Goal: Task Accomplishment & Management: Complete application form

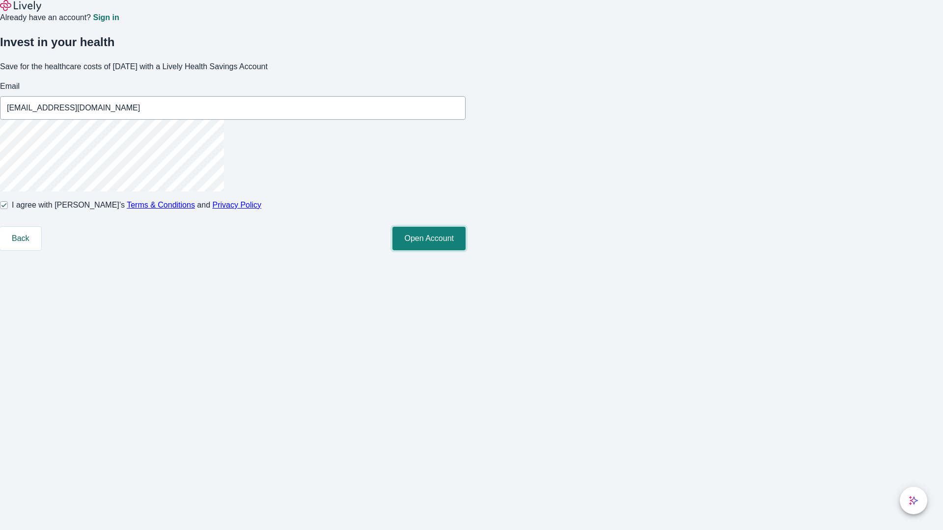
click at [466, 250] on button "Open Account" at bounding box center [428, 239] width 73 height 24
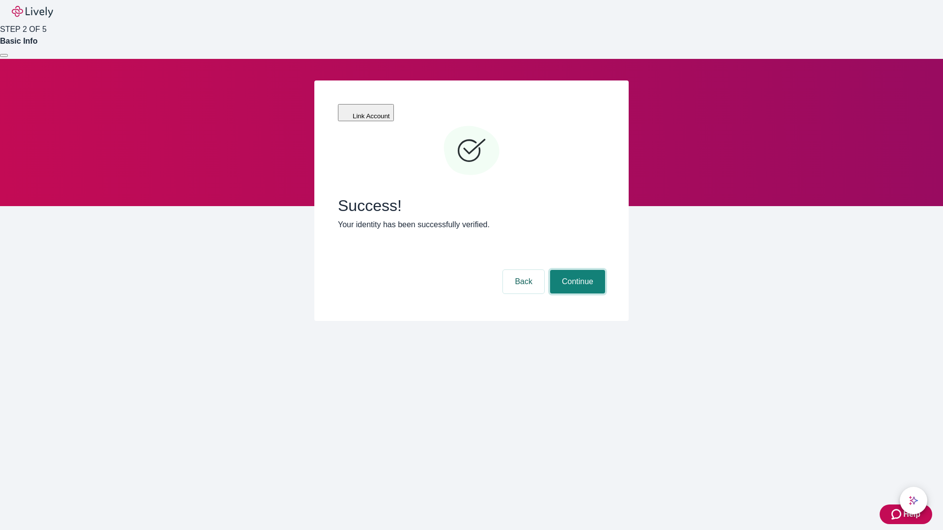
click at [576, 270] on button "Continue" at bounding box center [577, 282] width 55 height 24
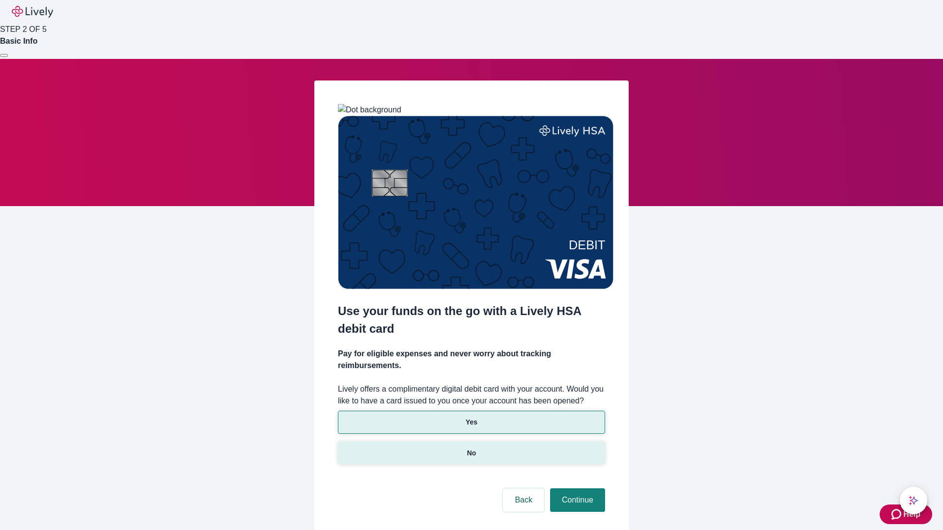
click at [471, 448] on p "No" at bounding box center [471, 453] width 9 height 10
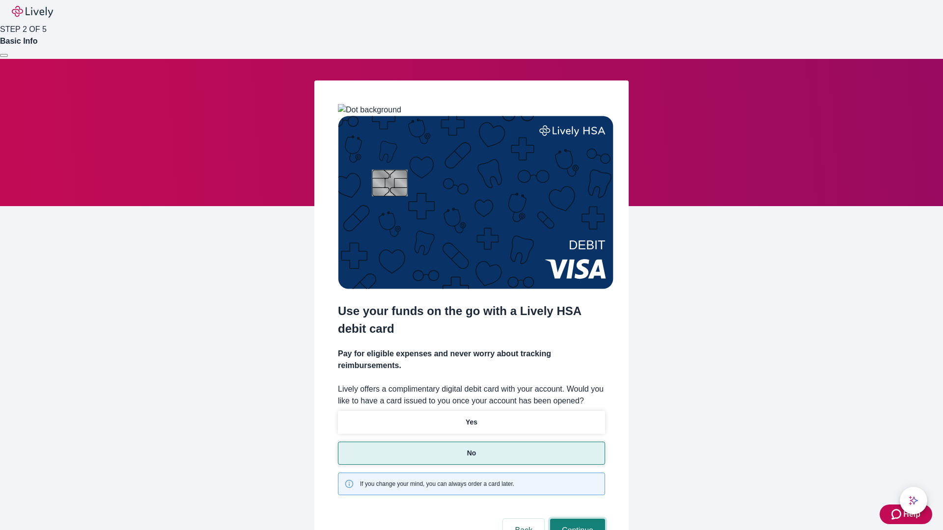
click at [576, 519] on button "Continue" at bounding box center [577, 531] width 55 height 24
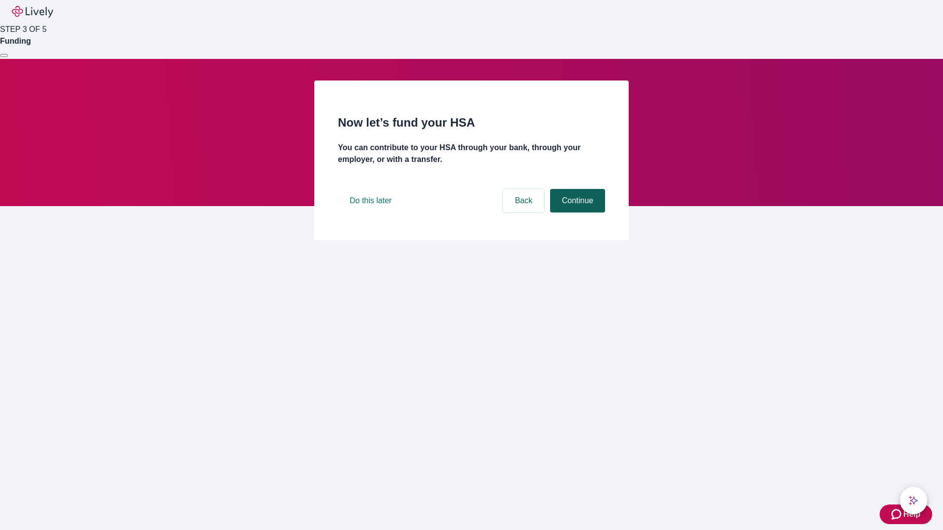
click at [576, 213] on button "Continue" at bounding box center [577, 201] width 55 height 24
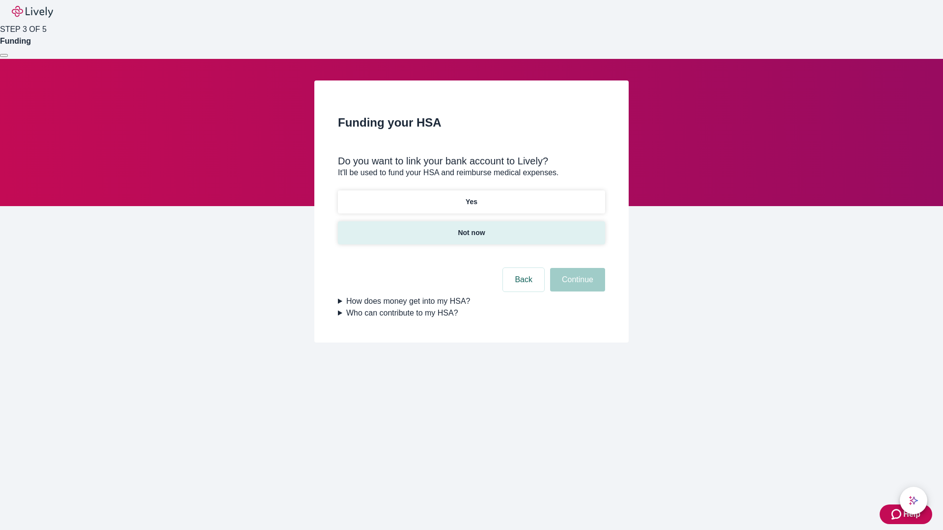
click at [471, 228] on p "Not now" at bounding box center [471, 233] width 27 height 10
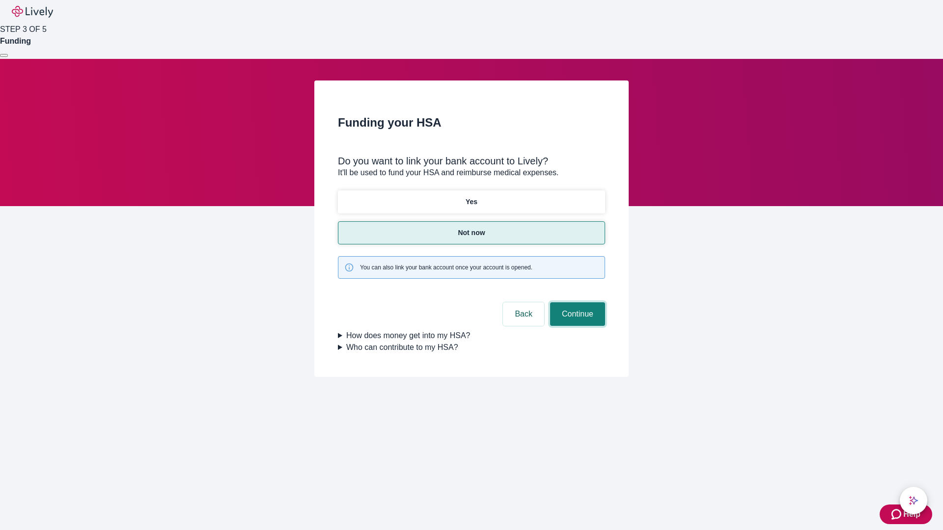
click at [576, 302] on button "Continue" at bounding box center [577, 314] width 55 height 24
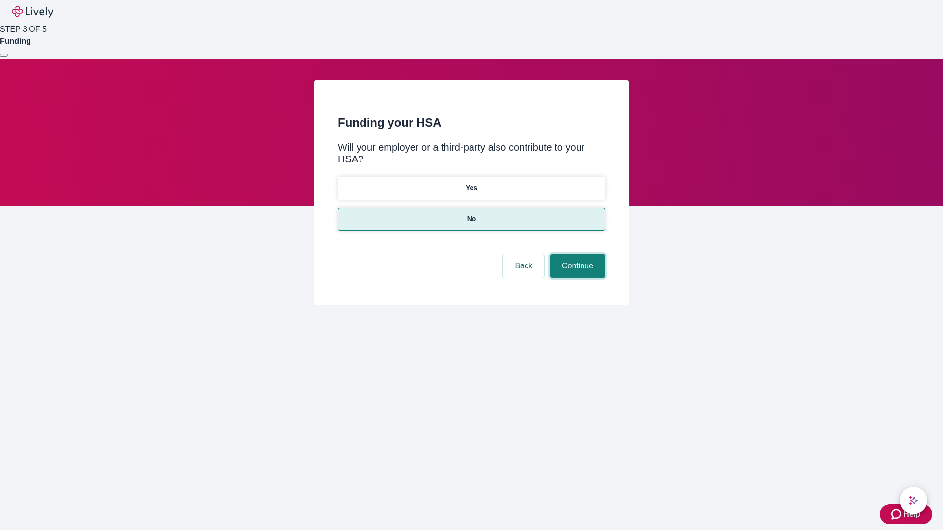
click at [576, 254] on button "Continue" at bounding box center [577, 266] width 55 height 24
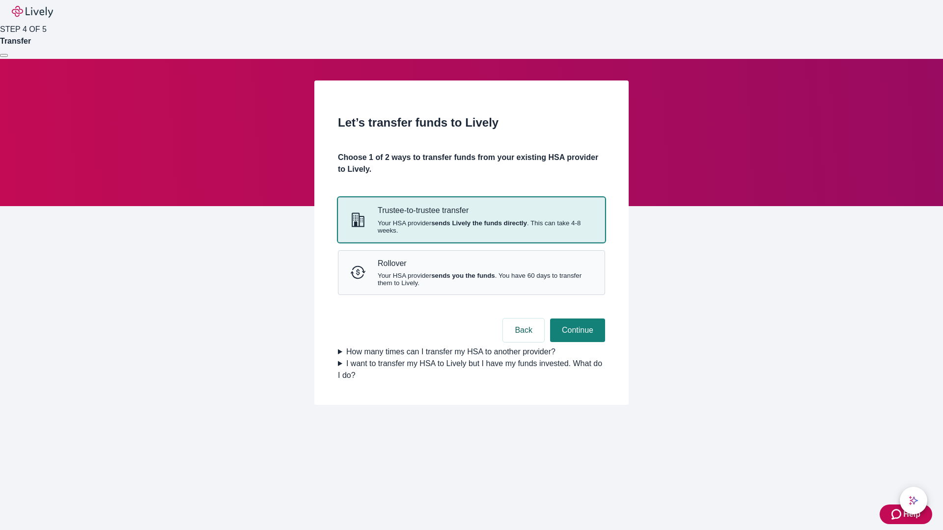
click at [471, 227] on strong "sends Lively the funds directly" at bounding box center [479, 222] width 96 height 7
click at [576, 342] on button "Continue" at bounding box center [577, 331] width 55 height 24
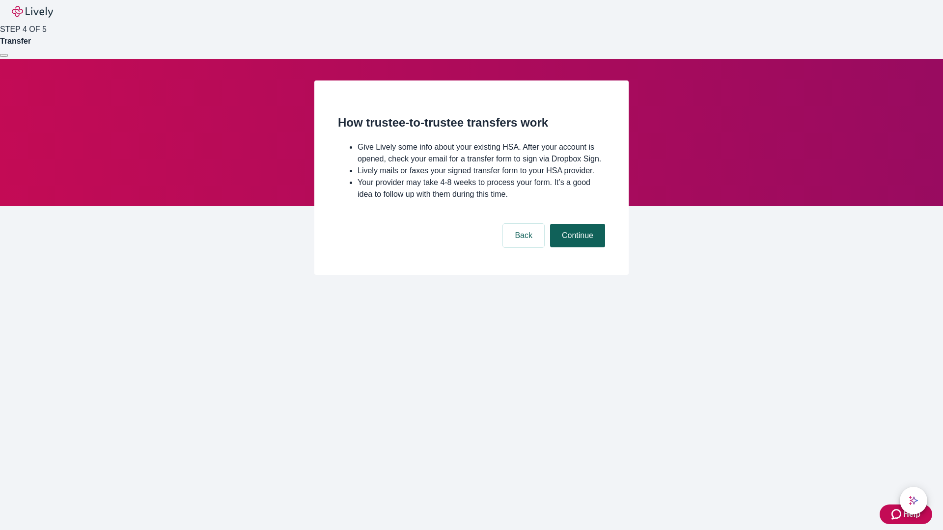
click at [576, 247] on button "Continue" at bounding box center [577, 236] width 55 height 24
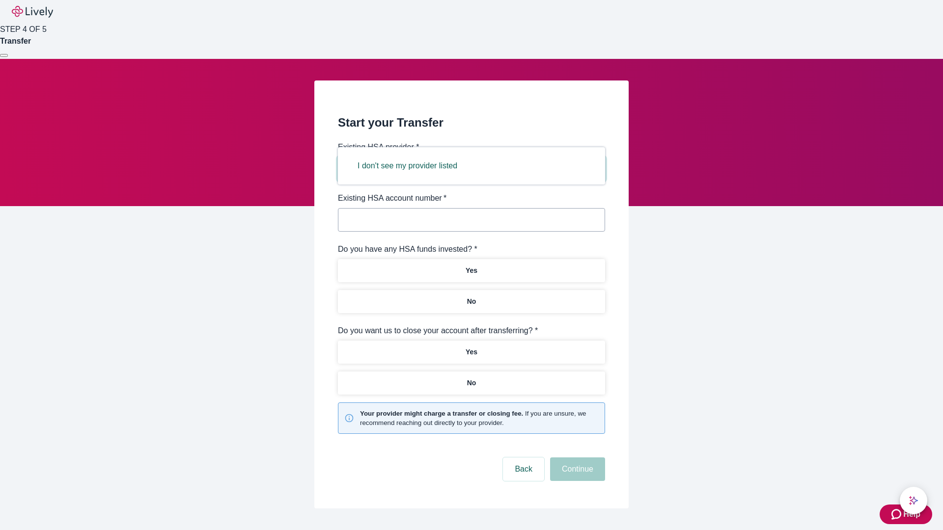
click at [411, 166] on button "I don't see my provider listed" at bounding box center [407, 166] width 123 height 24
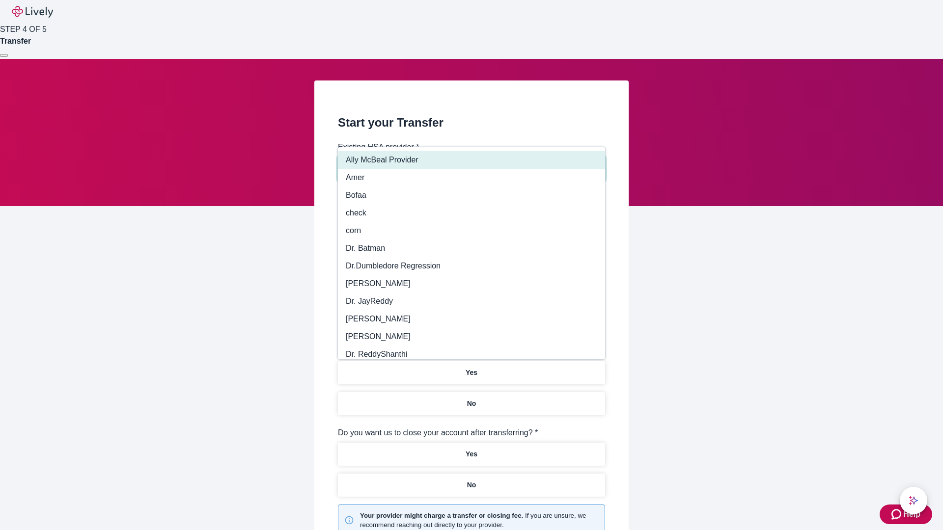
type input "Other"
type input "Health Equity"
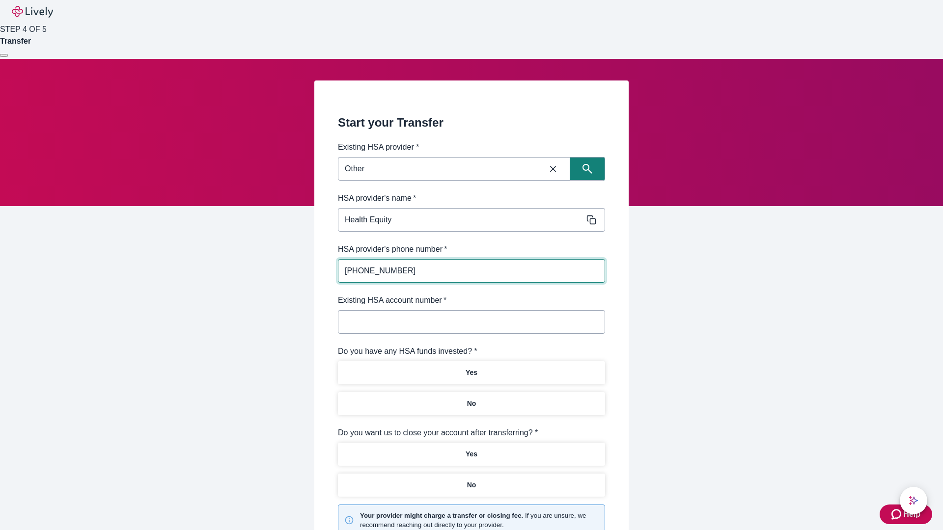
type input "(434) 343-4344"
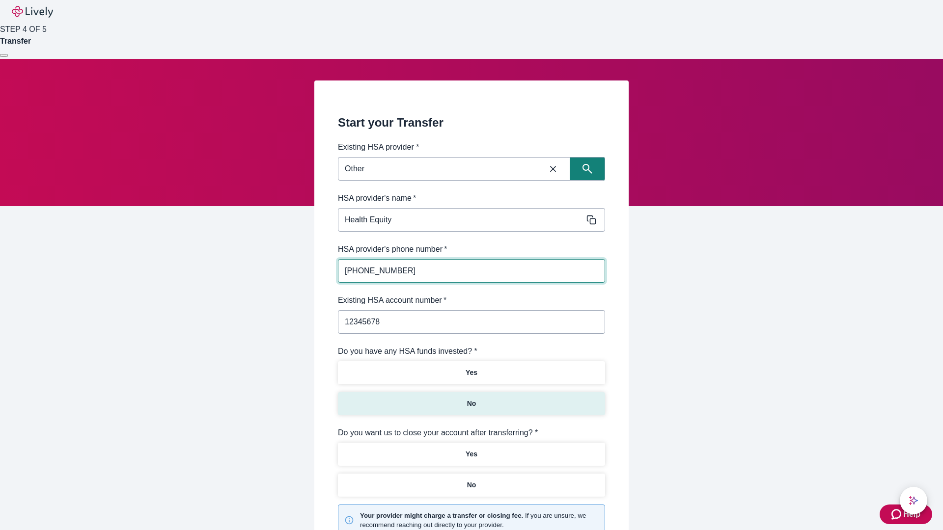
type input "12345678"
click at [471, 399] on p "No" at bounding box center [471, 404] width 9 height 10
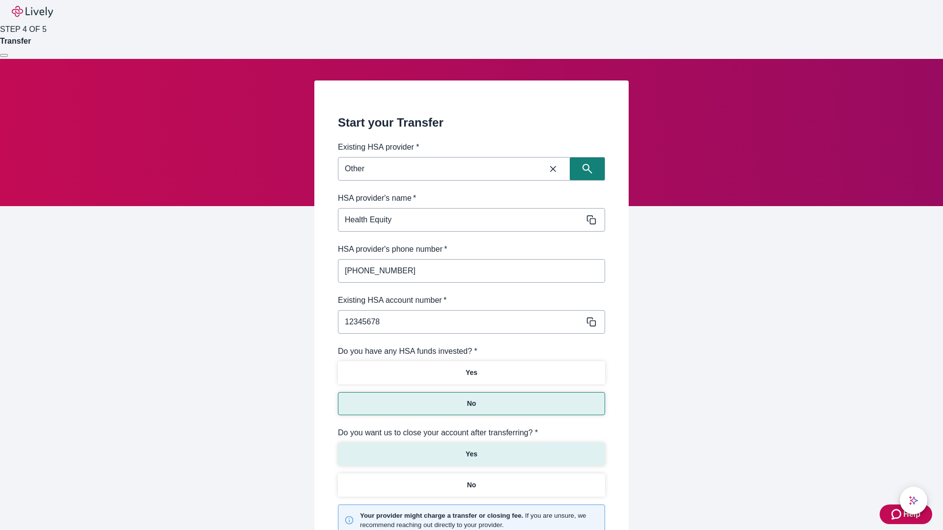
click at [471, 449] on p "Yes" at bounding box center [472, 454] width 12 height 10
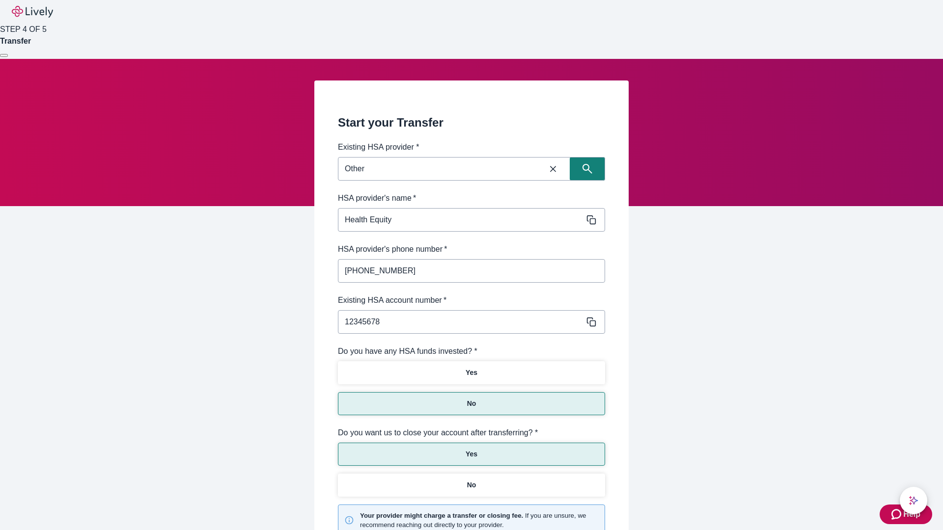
scroll to position [102, 0]
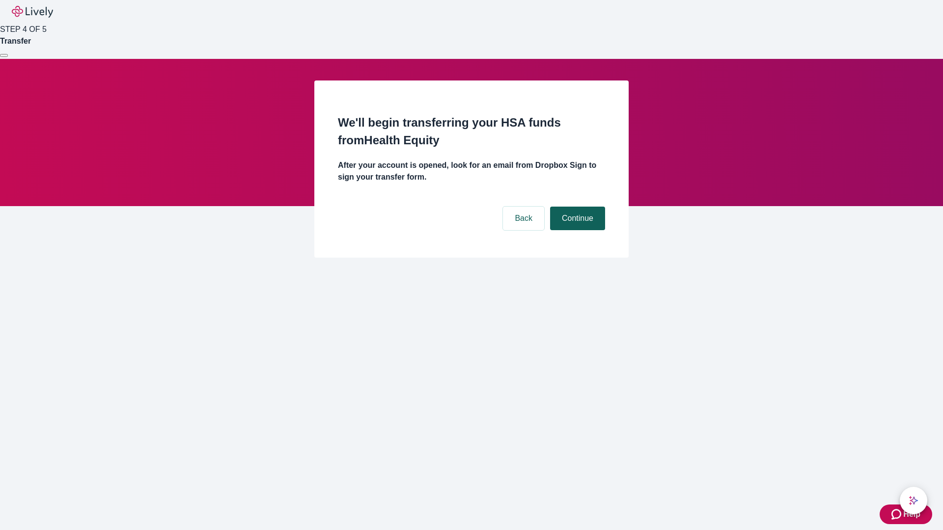
click at [576, 207] on button "Continue" at bounding box center [577, 219] width 55 height 24
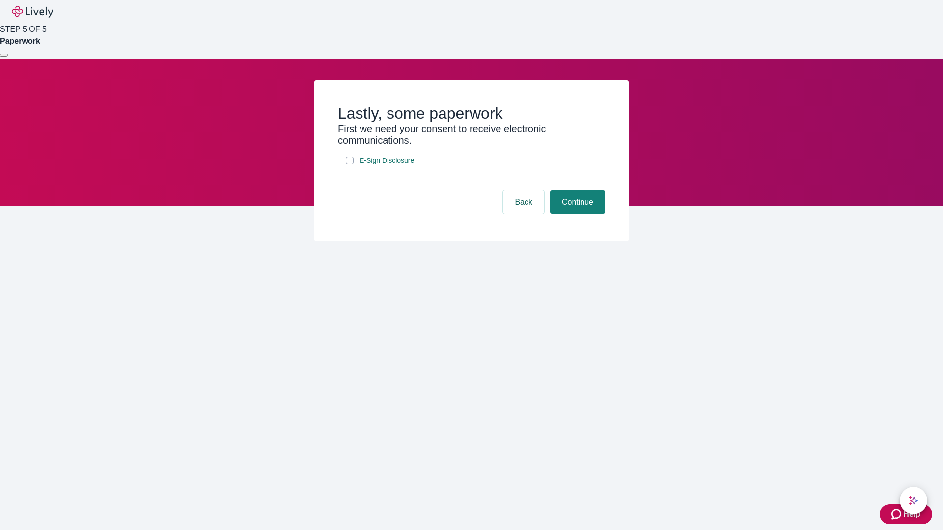
click at [350, 164] on input "E-Sign Disclosure" at bounding box center [350, 161] width 8 height 8
checkbox input "true"
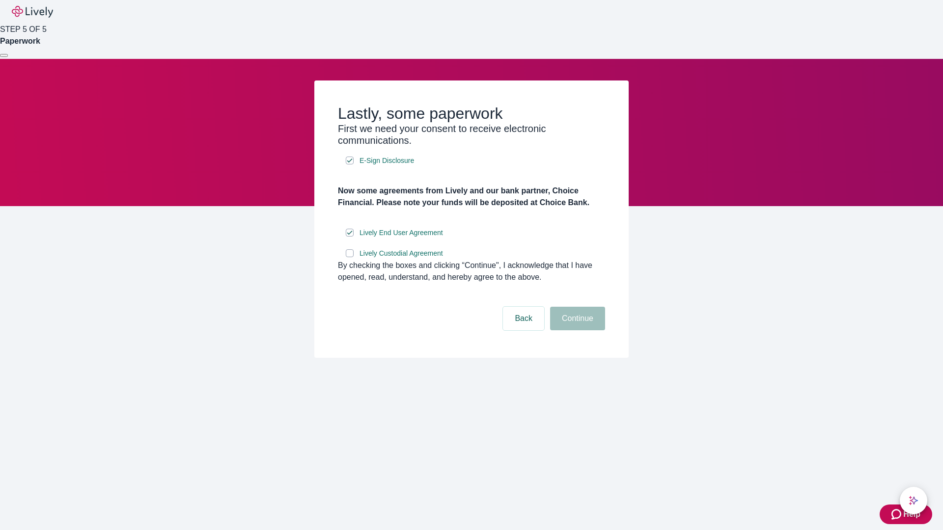
click at [350, 257] on input "Lively Custodial Agreement" at bounding box center [350, 253] width 8 height 8
checkbox input "true"
click at [576, 330] on button "Continue" at bounding box center [577, 319] width 55 height 24
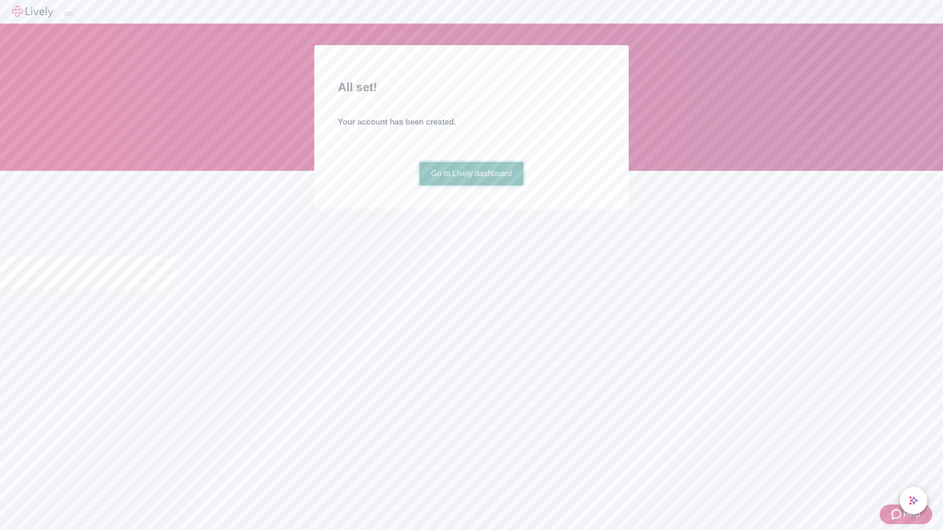
click at [471, 186] on link "Go to Lively dashboard" at bounding box center [471, 174] width 105 height 24
